Goal: Find specific page/section: Find specific page/section

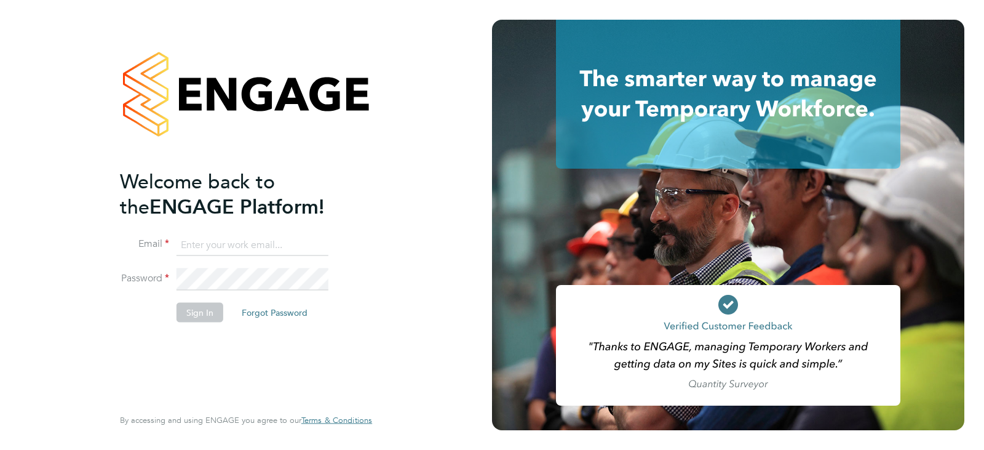
type input "queries@claremontconsulting.com"
click at [225, 261] on li "Email queries@claremontconsulting.com" at bounding box center [240, 251] width 240 height 34
click at [202, 318] on button "Sign In" at bounding box center [200, 312] width 47 height 20
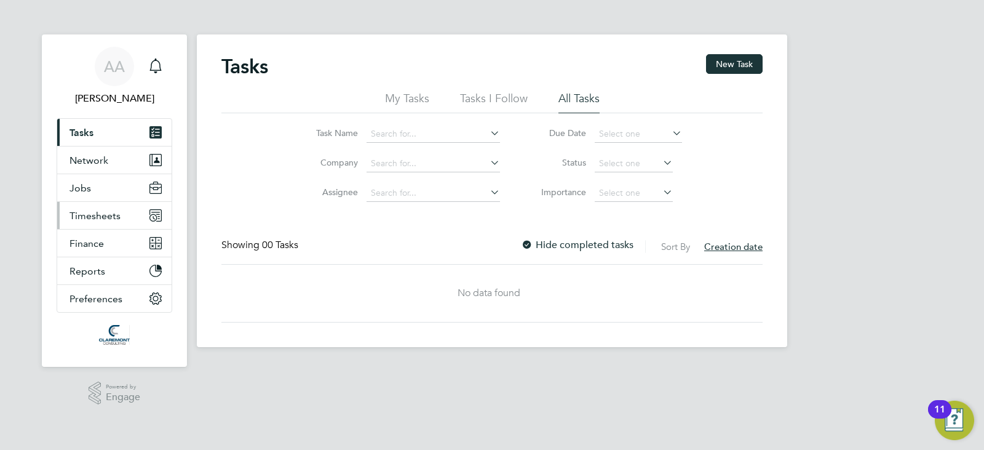
click at [73, 215] on span "Timesheets" at bounding box center [95, 216] width 51 height 12
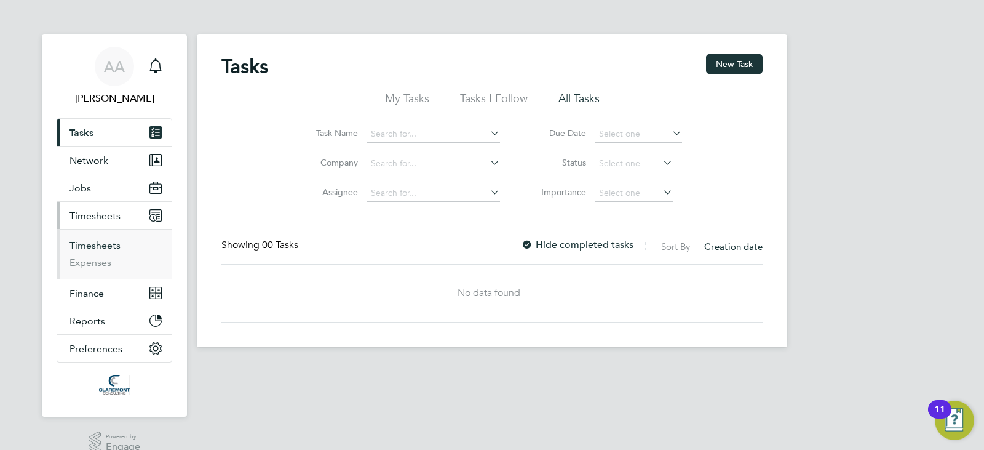
click at [93, 239] on link "Timesheets" at bounding box center [95, 245] width 51 height 12
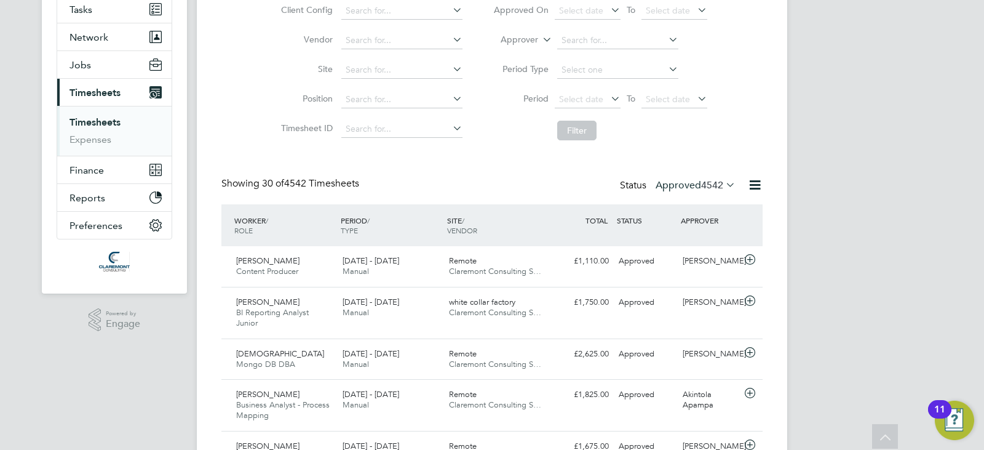
click at [693, 189] on label "Approved 4542" at bounding box center [696, 185] width 80 height 12
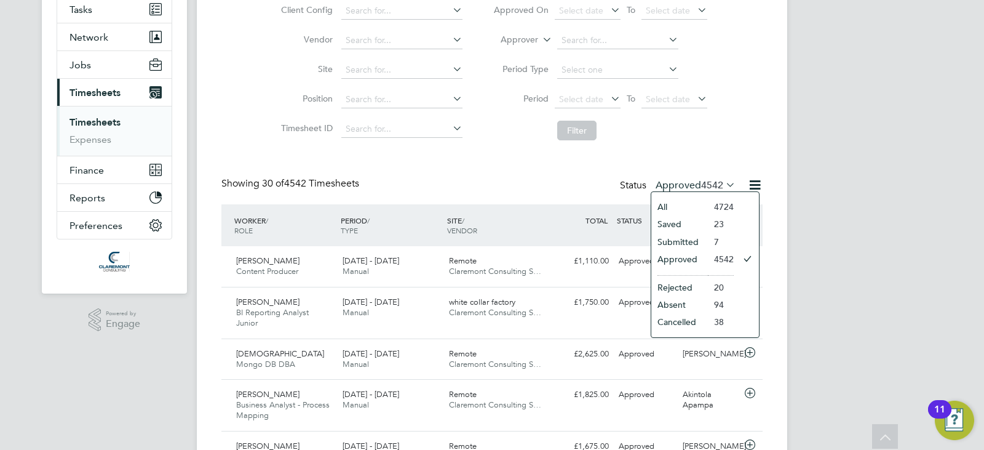
click at [696, 238] on li "Submitted" at bounding box center [679, 241] width 57 height 17
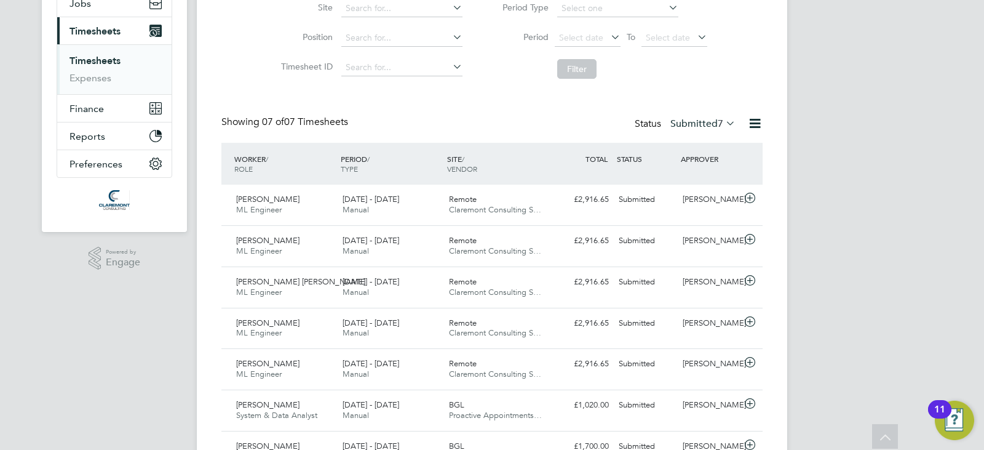
click at [686, 125] on label "Submitted 7" at bounding box center [702, 123] width 65 height 12
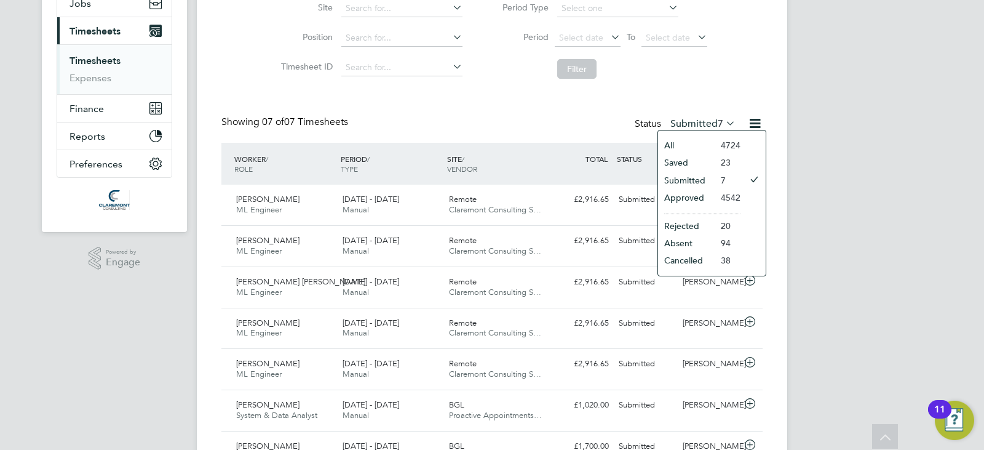
click at [690, 198] on li "Approved" at bounding box center [686, 197] width 57 height 17
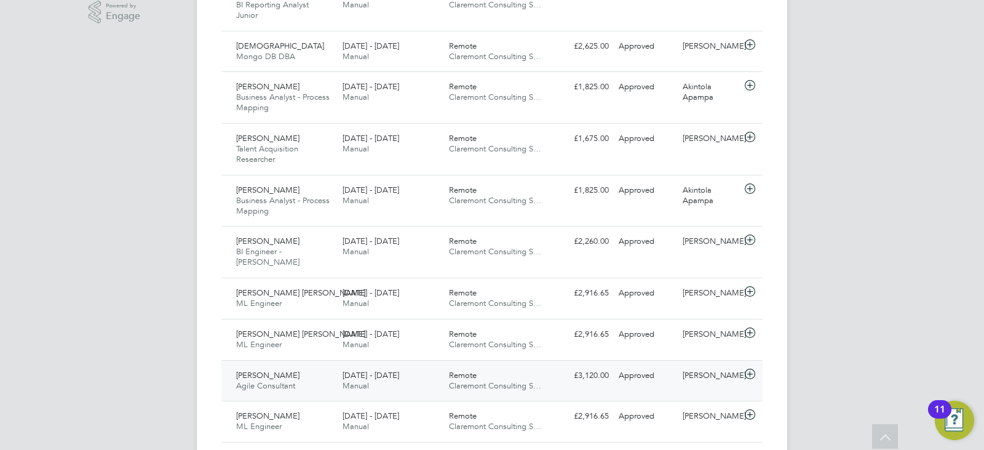
click at [586, 380] on div "[PERSON_NAME] Agile Consultant [DATE] - [DATE] [DATE] - [DATE] Manual Remote Cl…" at bounding box center [491, 380] width 541 height 41
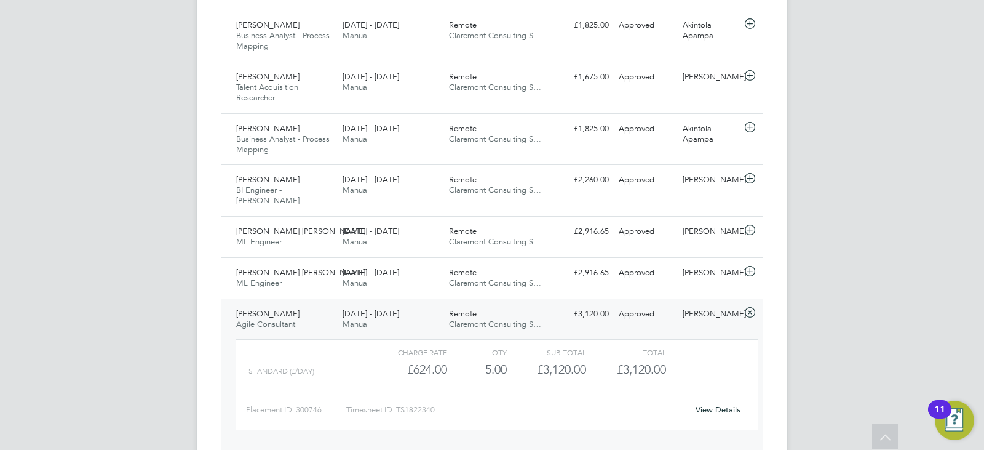
click at [416, 400] on div "Timesheet ID: TS1822340" at bounding box center [516, 410] width 341 height 20
copy div "LO2193388 Ipsu Dolorsi Ametco Adipi EL Seddoeiu 3 - 08 Tem 8066 6 - 48 Inc 0900…"
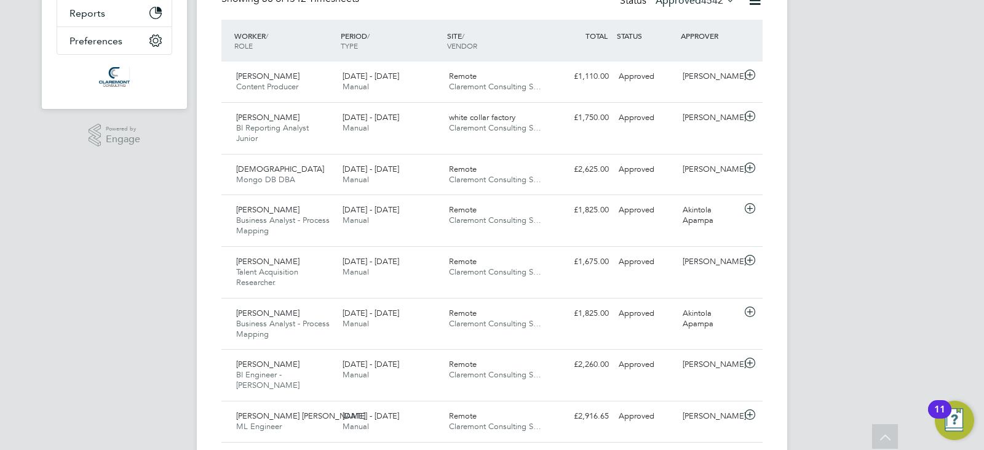
click at [681, 2] on label "Approved 4542" at bounding box center [696, 0] width 80 height 12
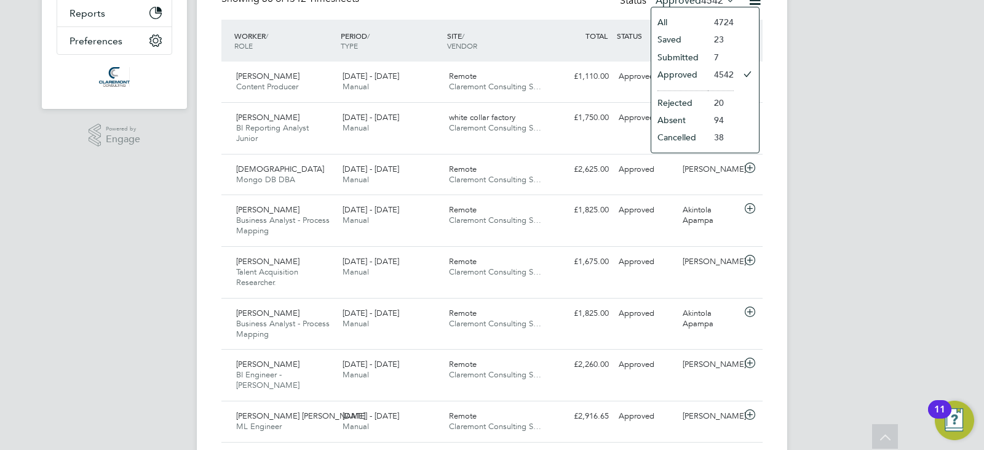
click at [698, 58] on li "Submitted" at bounding box center [679, 57] width 57 height 17
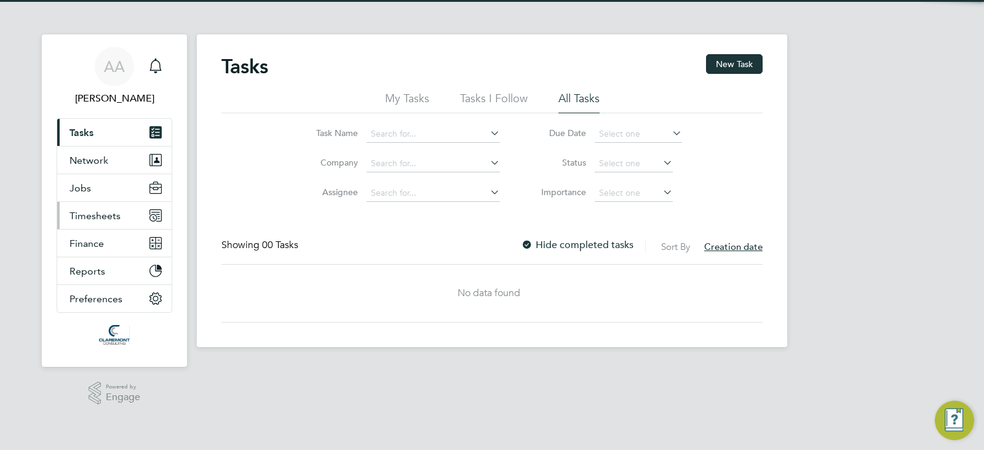
click at [128, 212] on button "Timesheets" at bounding box center [114, 215] width 114 height 27
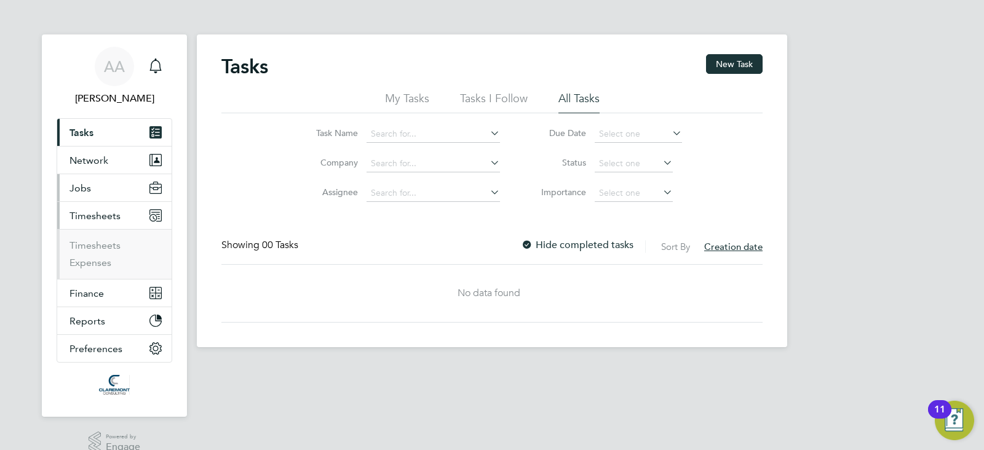
click at [99, 187] on button "Jobs" at bounding box center [114, 187] width 114 height 27
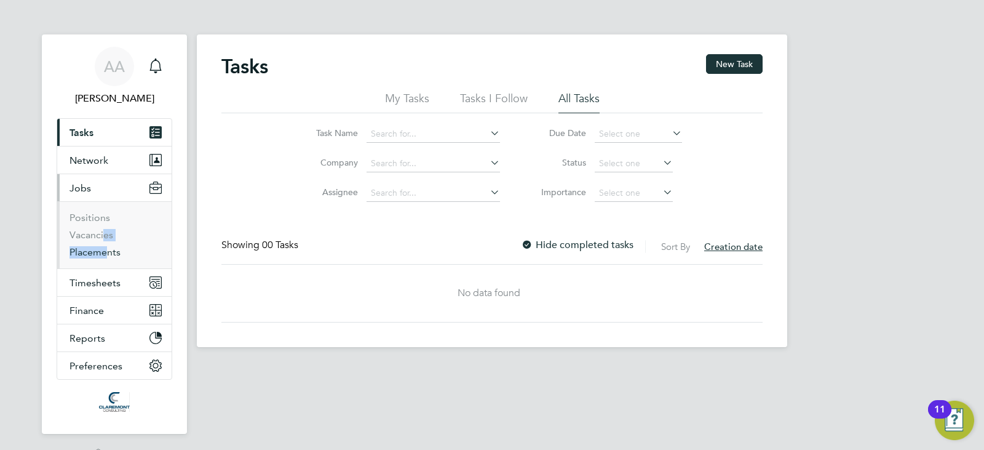
drag, startPoint x: 101, startPoint y: 244, endPoint x: 103, endPoint y: 253, distance: 8.8
click at [103, 253] on ul "Positions Vacancies Placements" at bounding box center [114, 234] width 114 height 67
click at [103, 253] on link "Placements" at bounding box center [95, 252] width 51 height 12
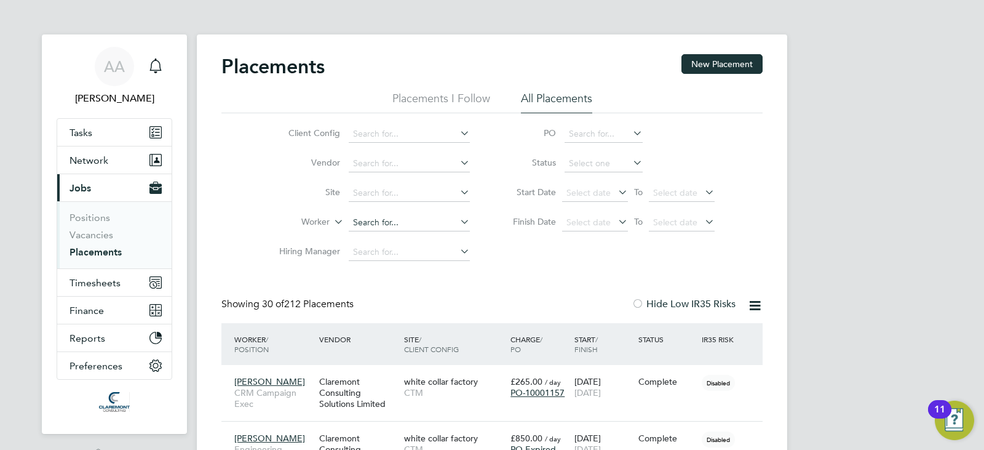
click at [392, 224] on input at bounding box center [409, 222] width 121 height 17
click at [406, 244] on li "Sp arsh Rawal" at bounding box center [409, 239] width 122 height 17
type input "Sparsh Rawal"
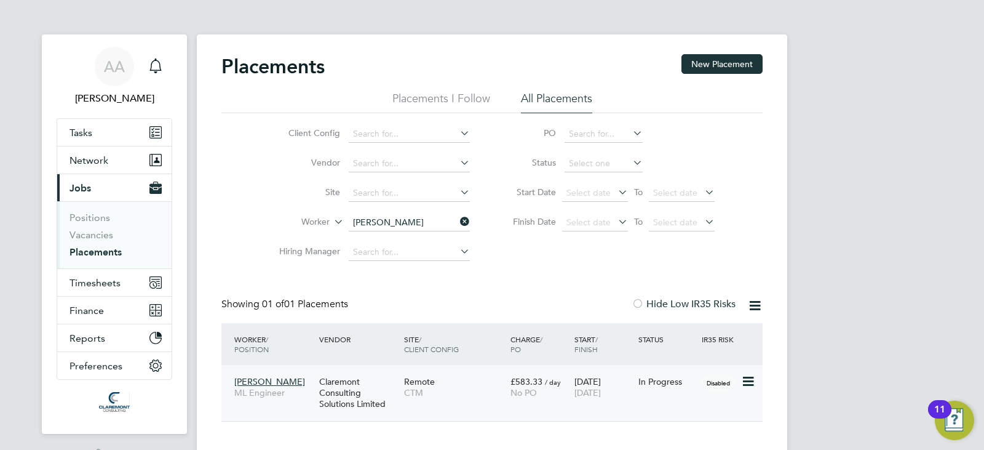
click at [522, 379] on span "£583.33" at bounding box center [526, 381] width 32 height 11
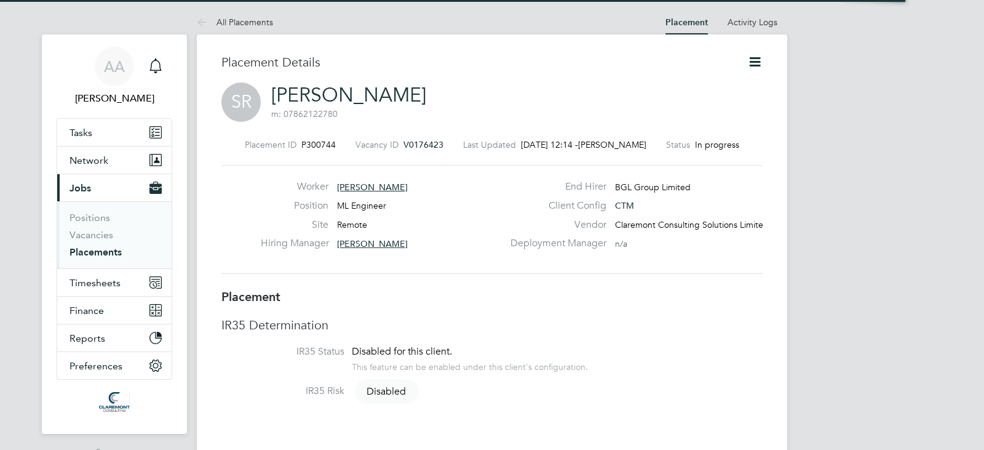
click at [236, 100] on span "SR" at bounding box center [240, 101] width 39 height 39
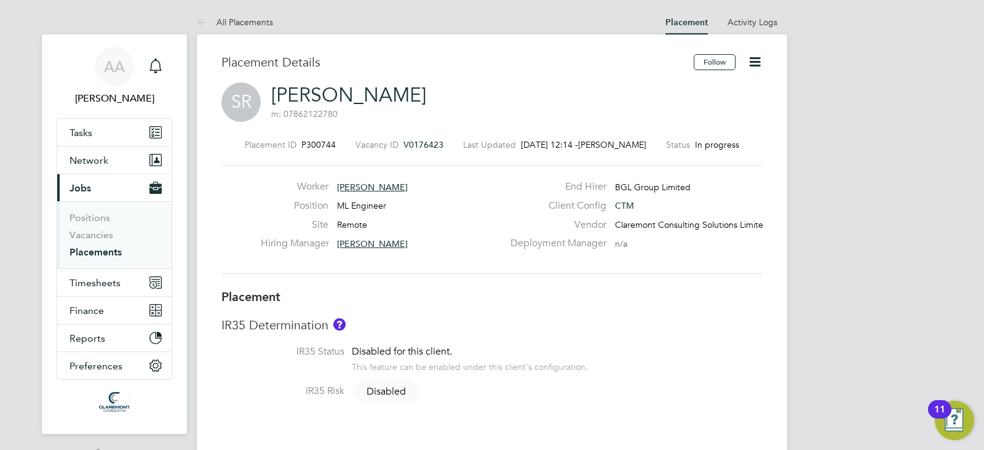
click at [341, 92] on link "[PERSON_NAME]" at bounding box center [348, 95] width 155 height 24
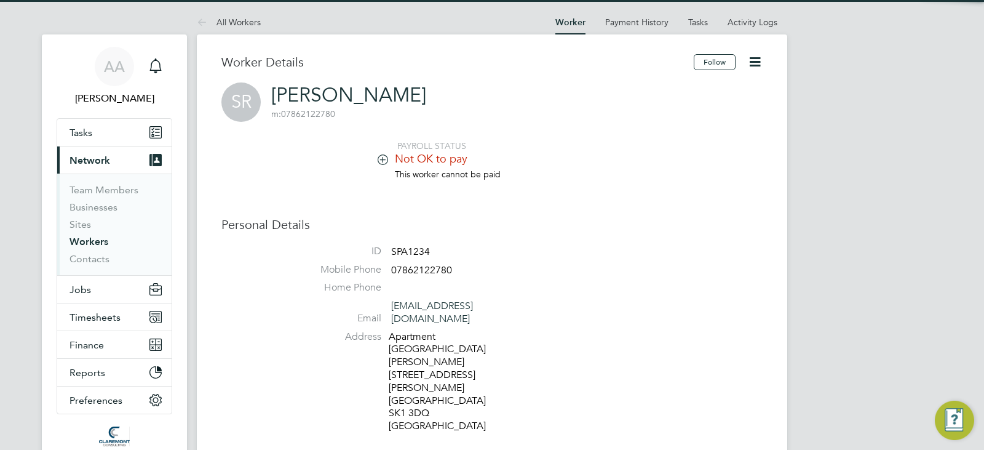
click at [381, 160] on icon at bounding box center [382, 158] width 9 height 9
